Goal: Task Accomplishment & Management: Use online tool/utility

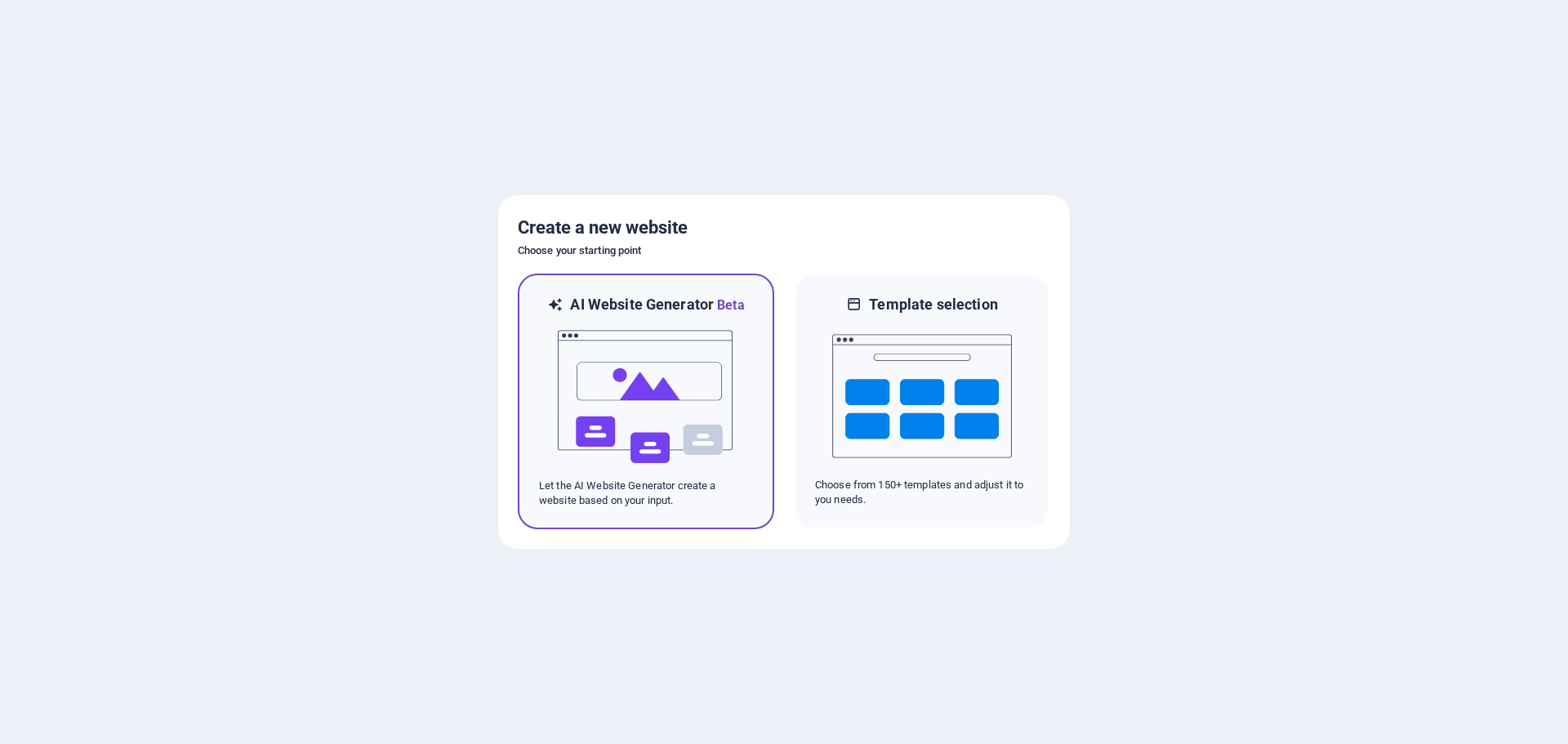
click at [663, 382] on img at bounding box center [646, 397] width 179 height 164
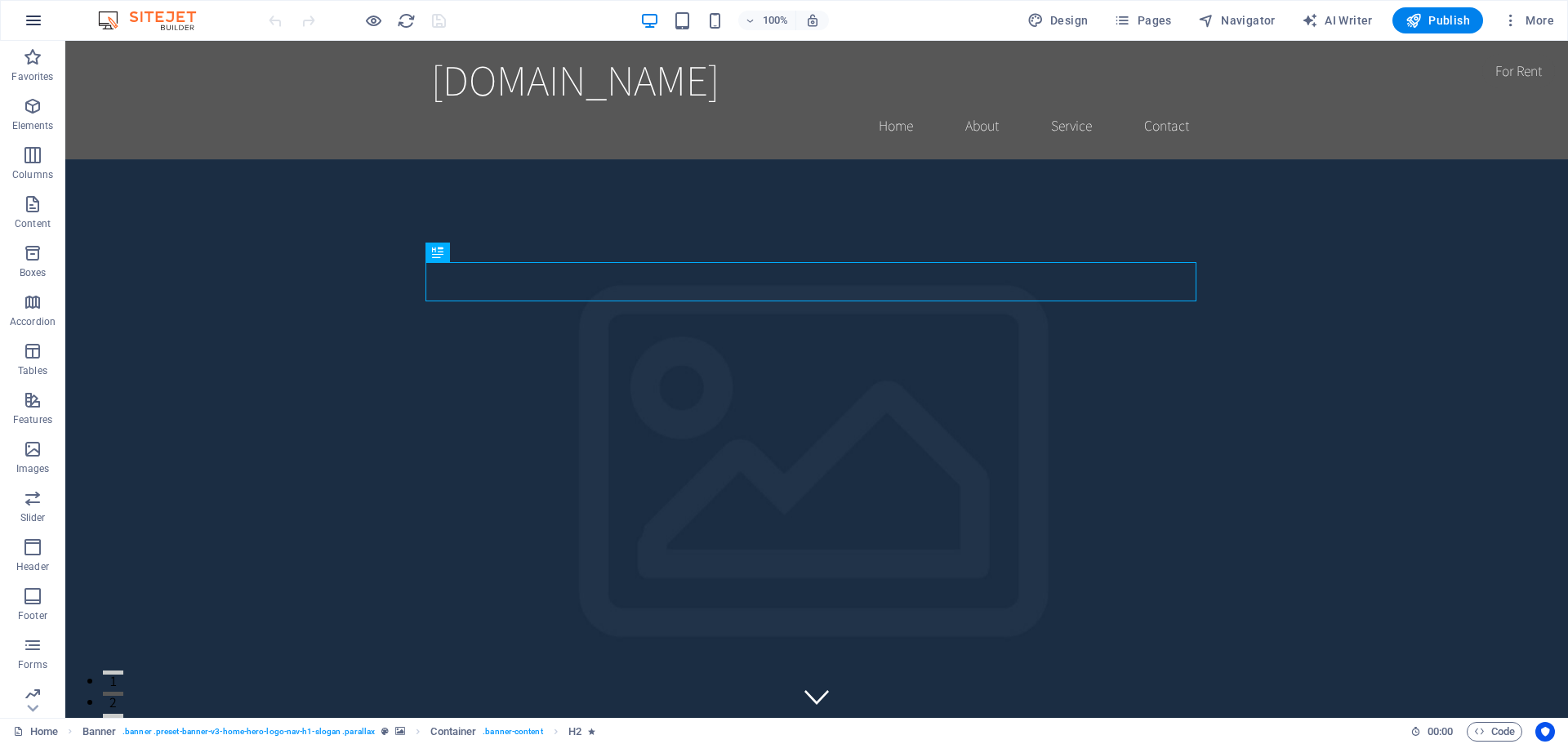
click at [29, 17] on icon "button" at bounding box center [34, 21] width 20 height 20
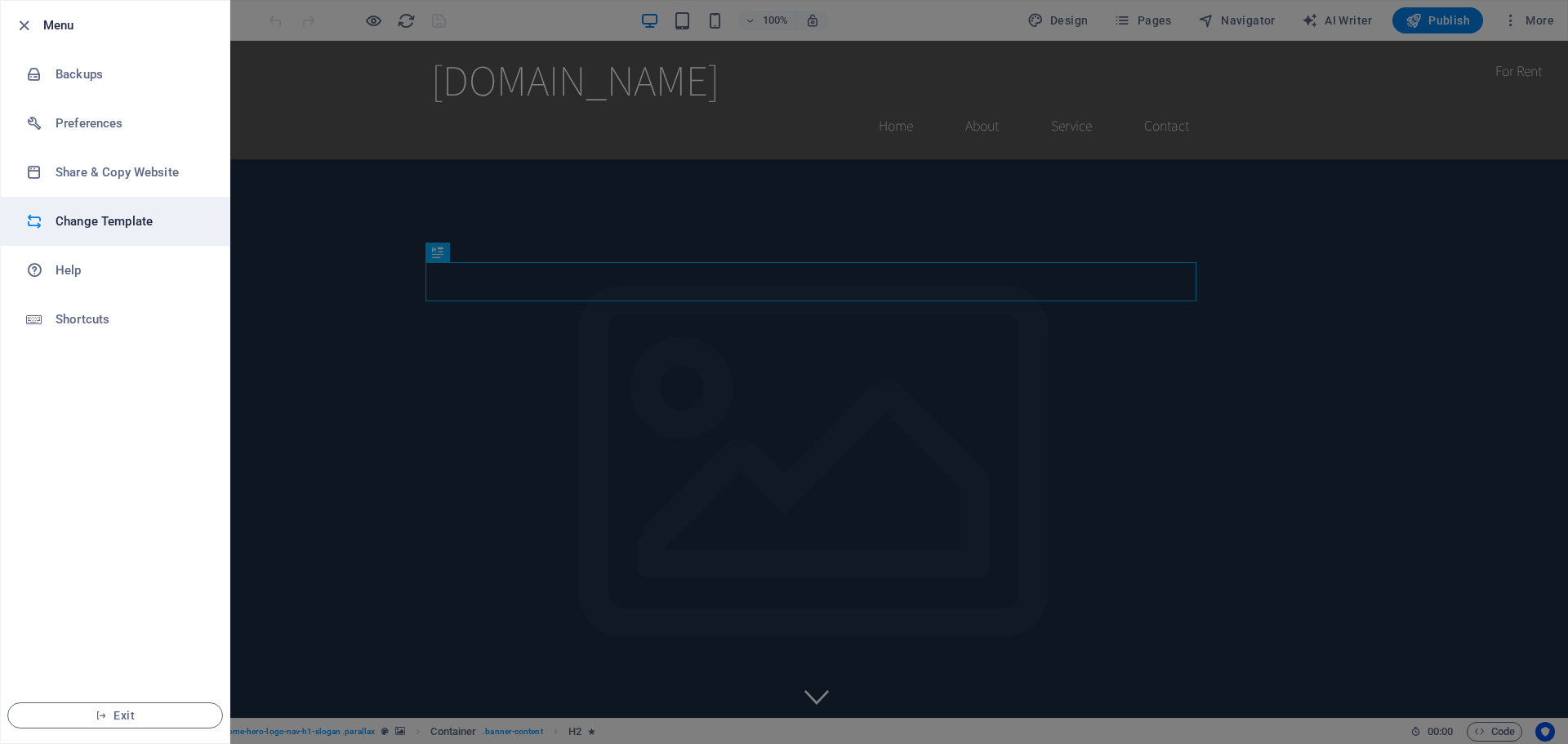
click at [75, 225] on h6 "Change Template" at bounding box center [131, 222] width 151 height 20
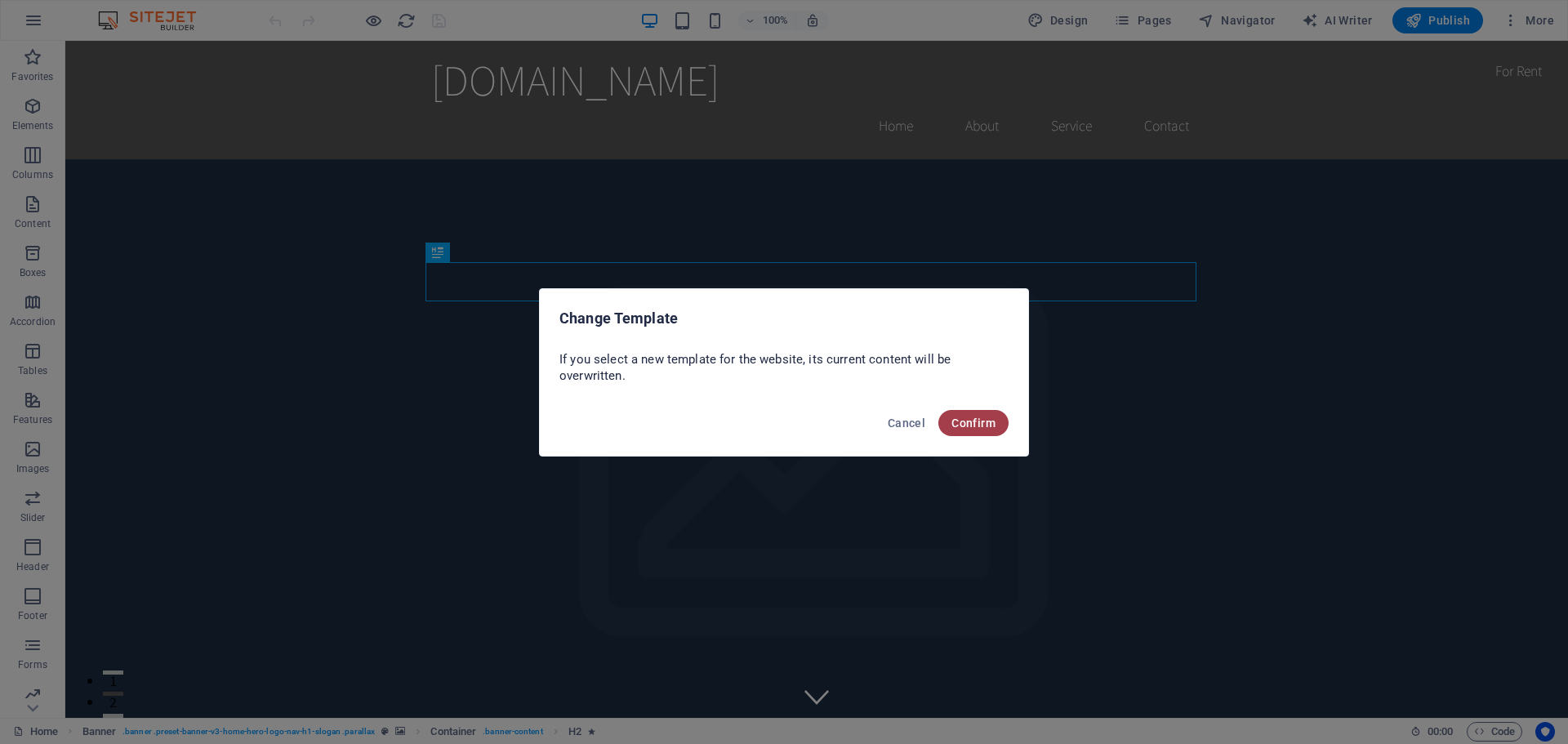
click at [979, 420] on span "Confirm" at bounding box center [973, 423] width 44 height 13
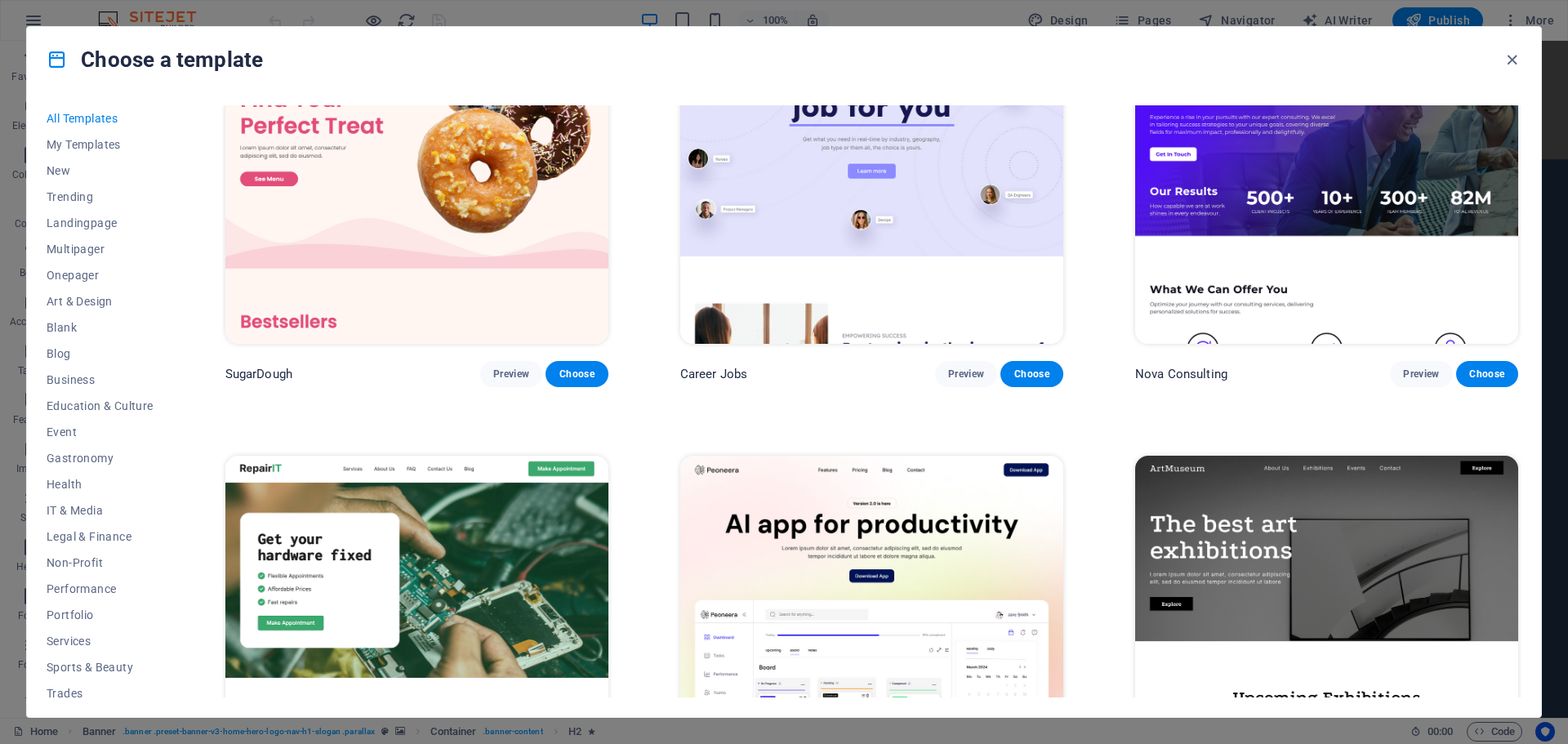
scroll to position [326, 0]
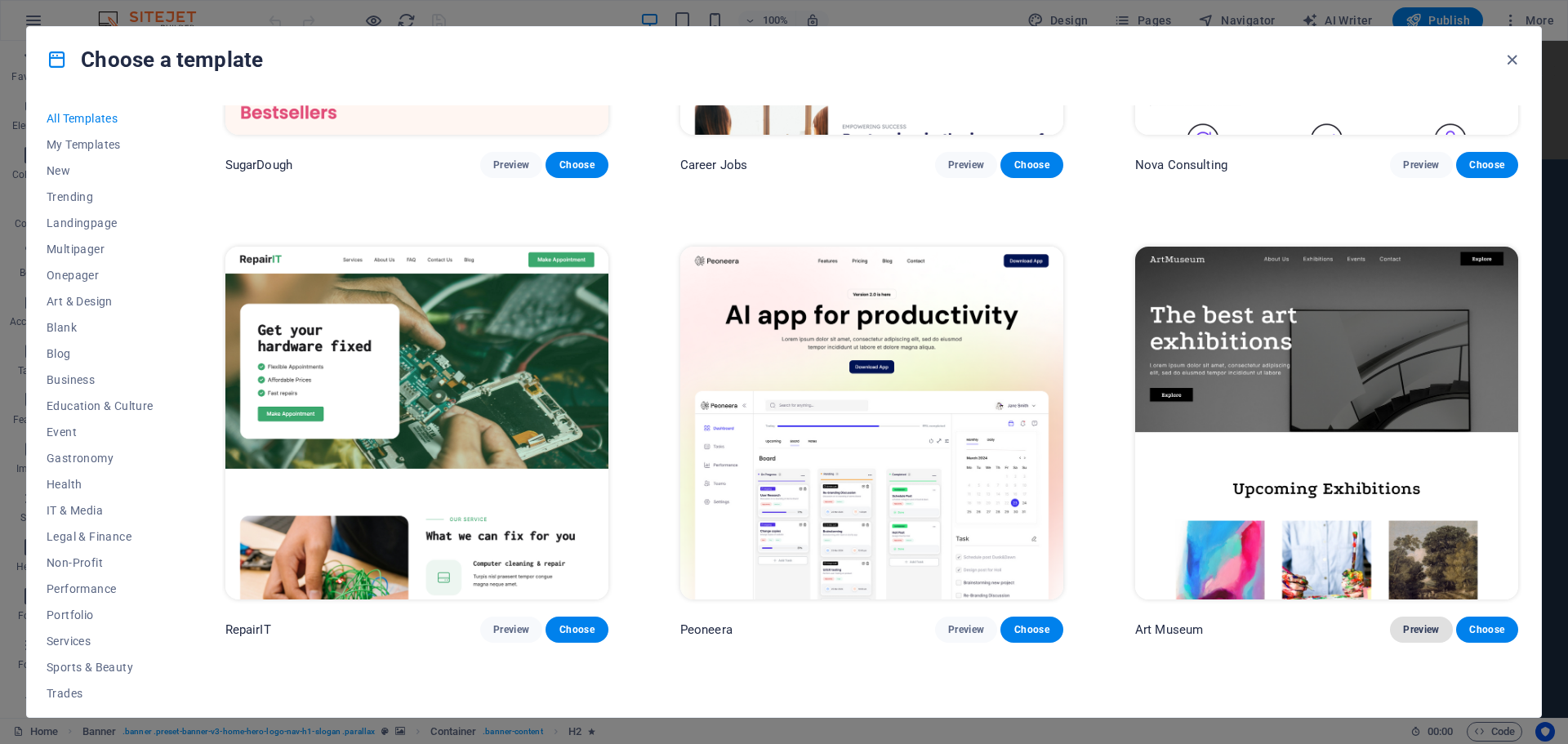
click at [1419, 624] on span "Preview" at bounding box center [1420, 630] width 36 height 13
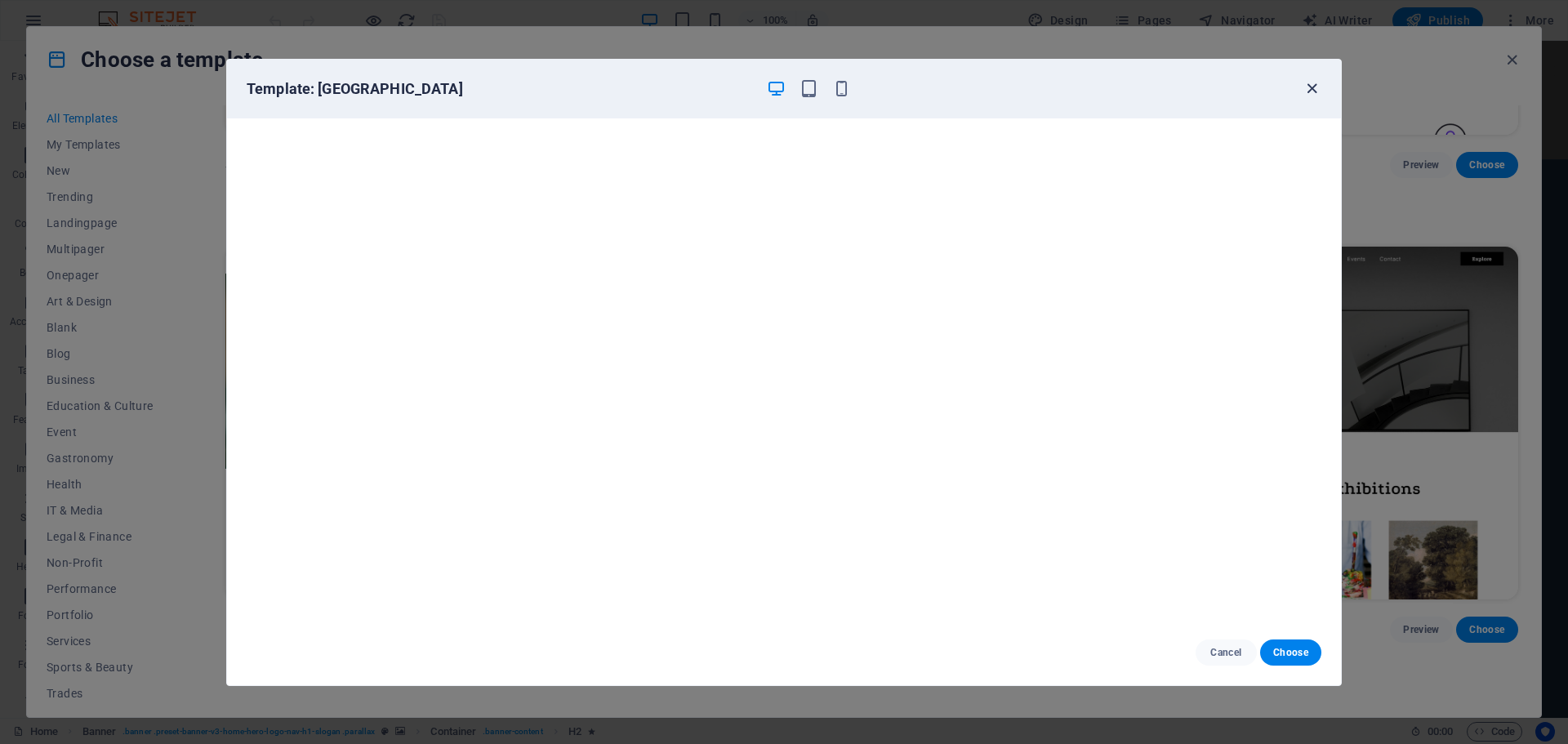
click at [1314, 84] on icon "button" at bounding box center [1312, 88] width 19 height 19
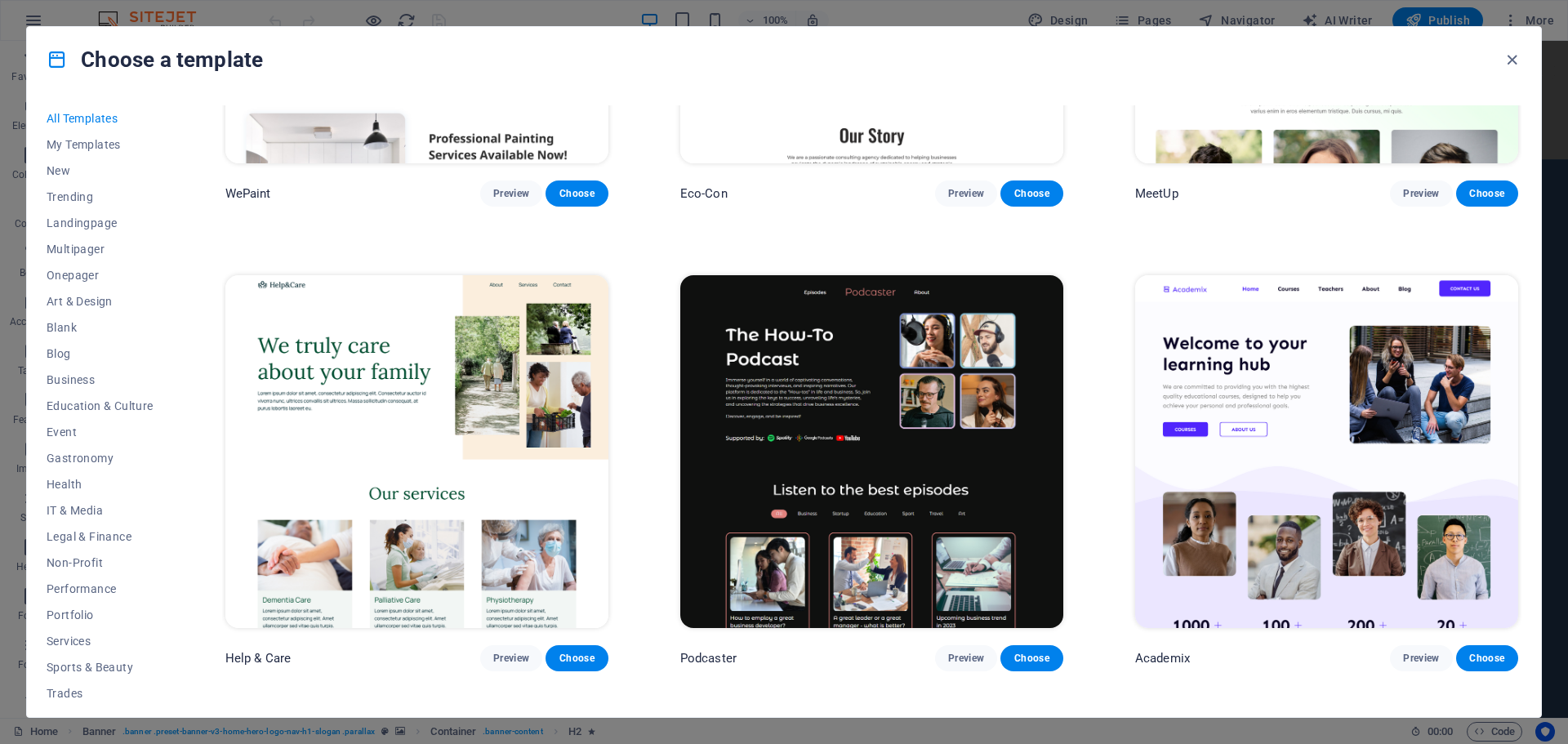
scroll to position [1716, 0]
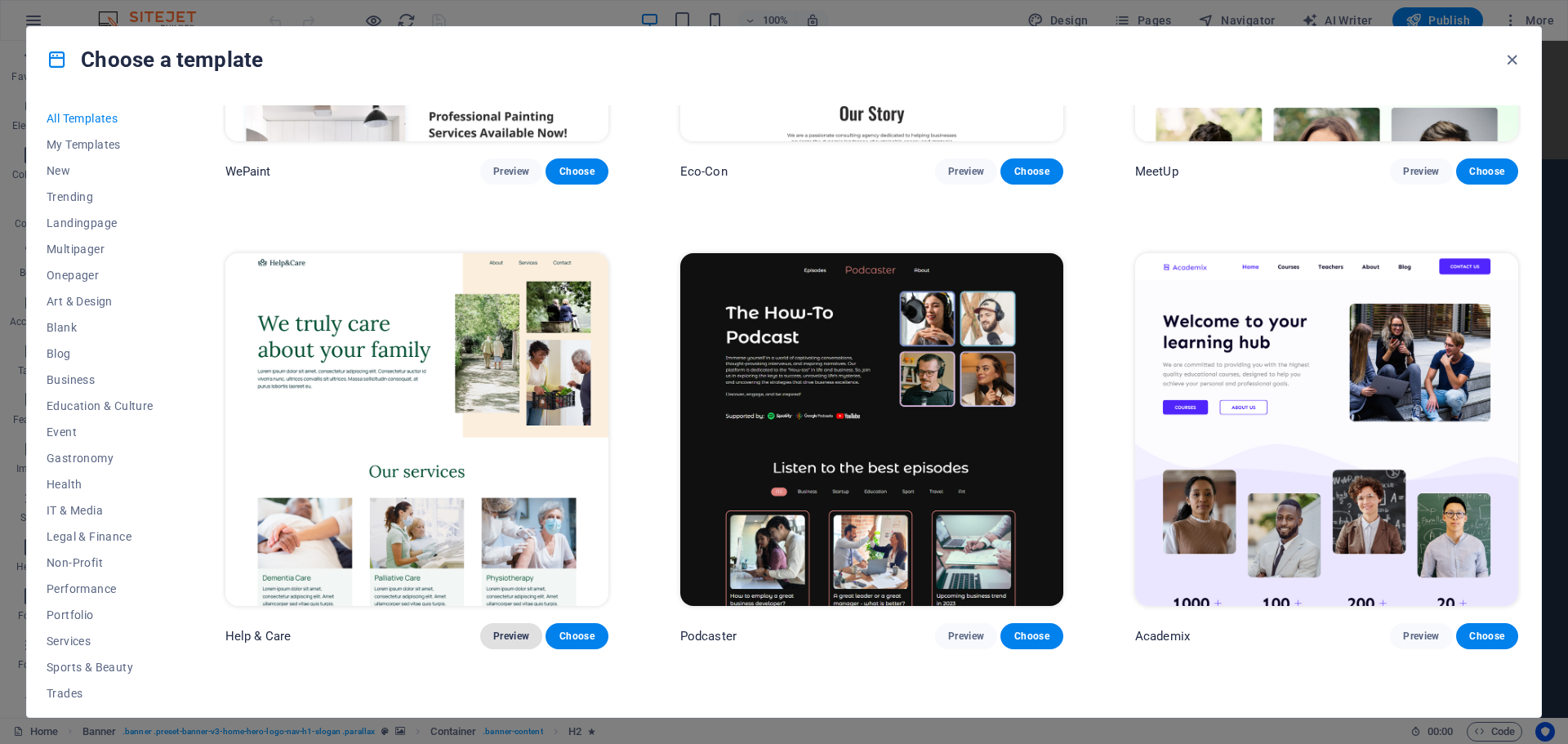
click at [508, 629] on span "Preview" at bounding box center [510, 636] width 36 height 13
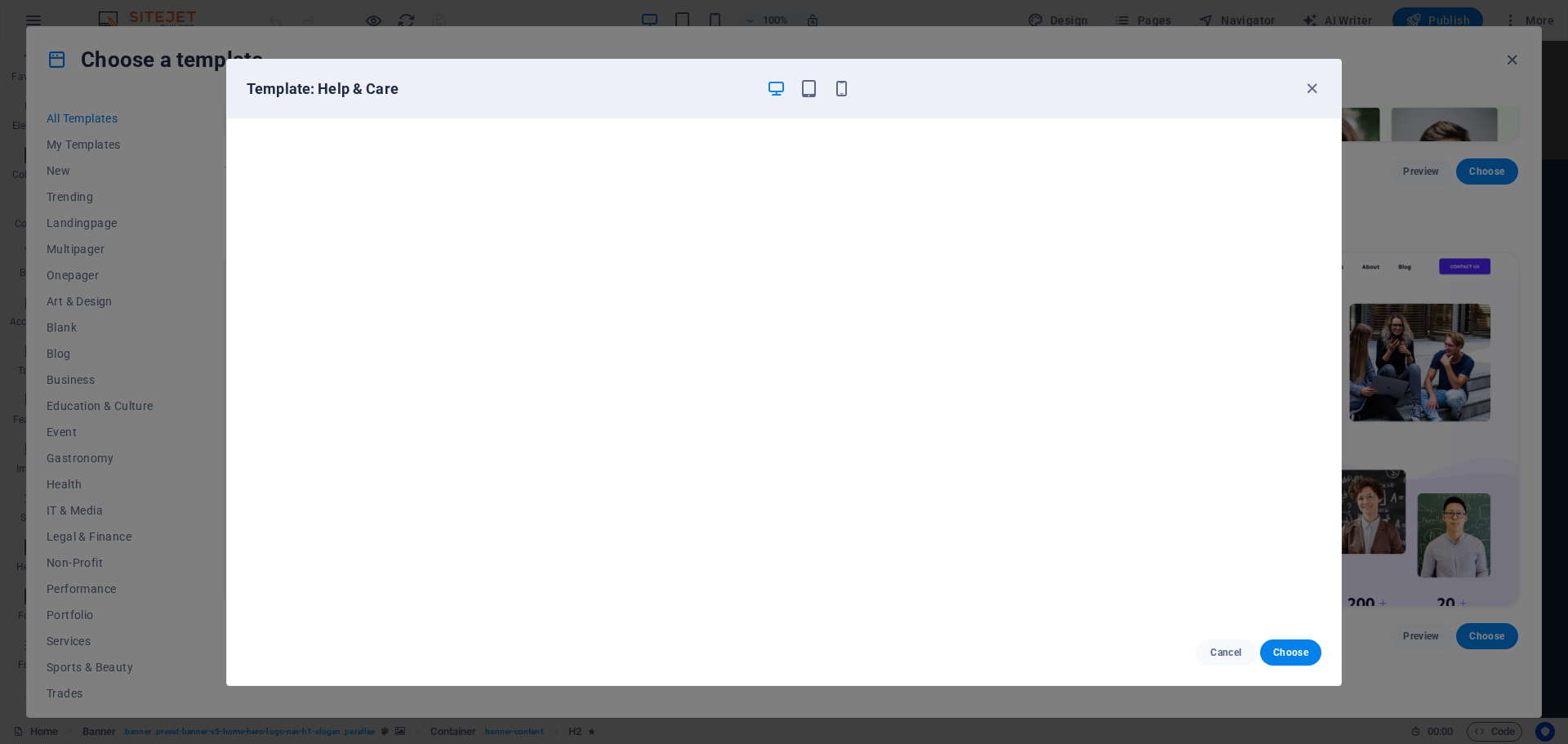
scroll to position [4, 0]
